Goal: Find specific page/section: Find specific page/section

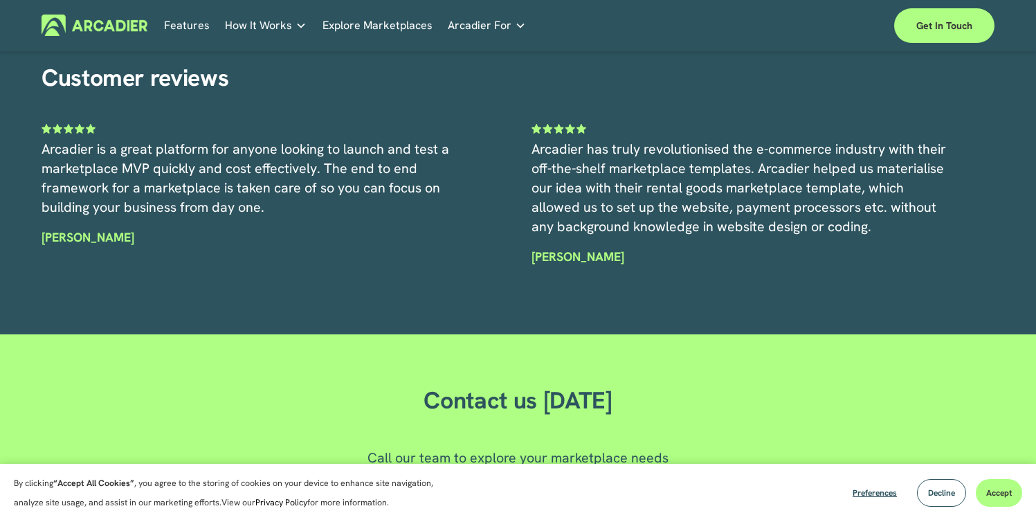
scroll to position [3706, 0]
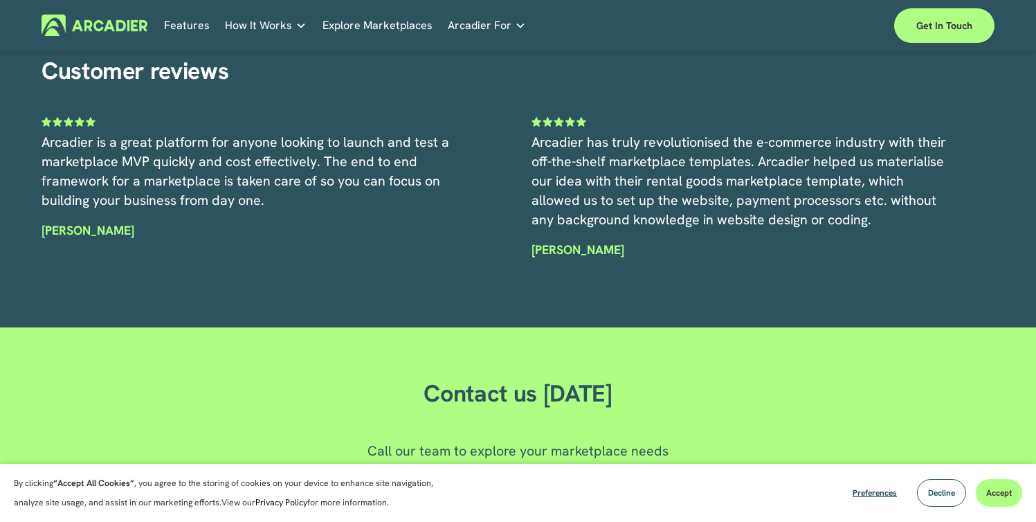
click at [199, 21] on link "Features" at bounding box center [187, 25] width 46 height 21
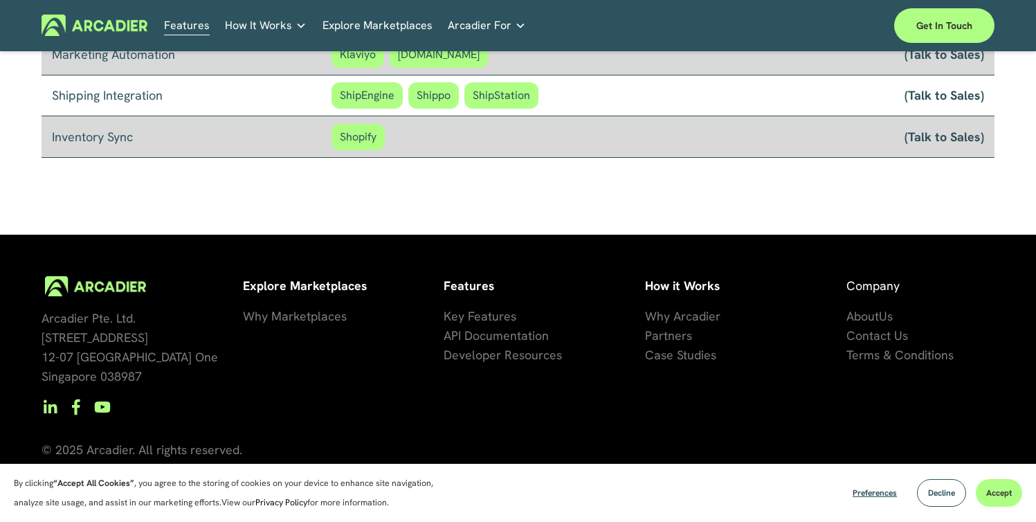
scroll to position [1241, 0]
click at [476, 343] on span "API Documentation" at bounding box center [496, 335] width 105 height 16
click at [909, 37] on link "Get in touch" at bounding box center [944, 25] width 100 height 35
